Goal: Task Accomplishment & Management: Complete application form

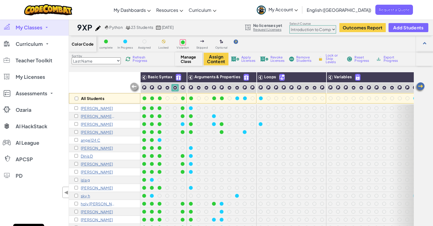
select select "560f1a9f22961295f9427742"
click at [63, 9] on img at bounding box center [48, 9] width 48 height 11
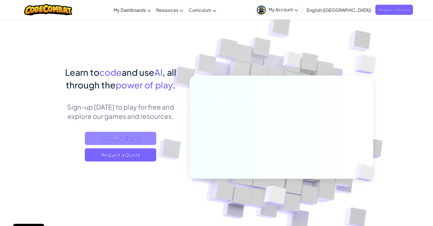
click at [129, 135] on span "Go to My Classes" at bounding box center [120, 138] width 71 height 13
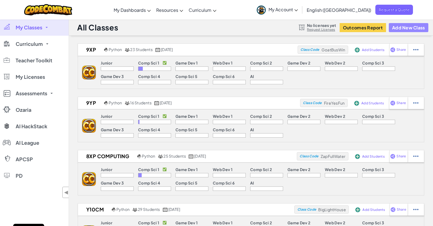
click at [401, 28] on button "Add New Class" at bounding box center [409, 27] width 40 height 9
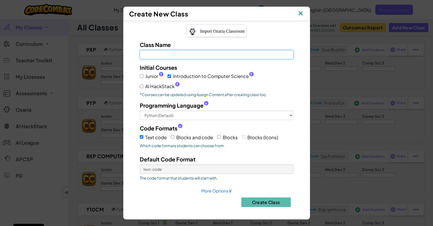
click at [212, 55] on input "Class Name Field is required" at bounding box center [217, 54] width 154 height 9
type input "9XO"
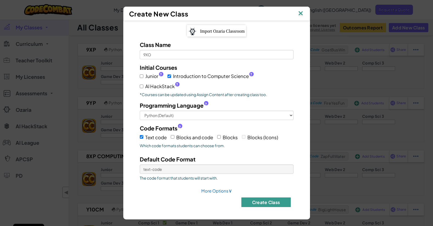
click at [275, 201] on button "Create Class" at bounding box center [265, 202] width 49 height 10
